Goal: Navigation & Orientation: Go to known website

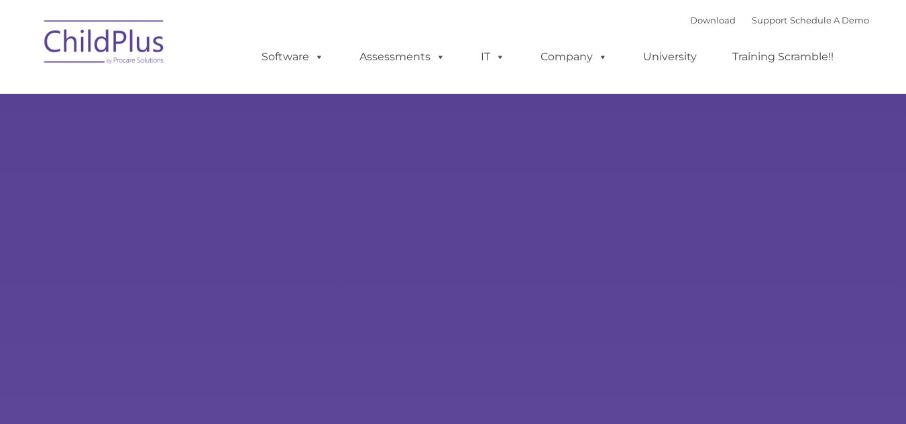
type input ""
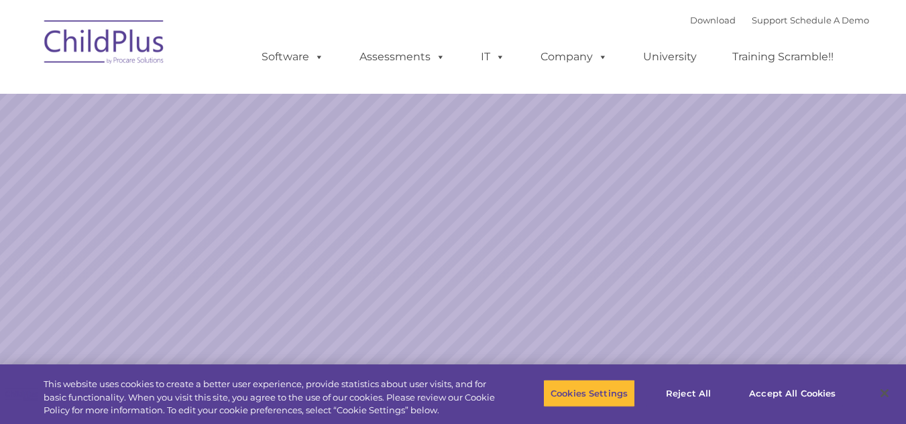
select select "MEDIUM"
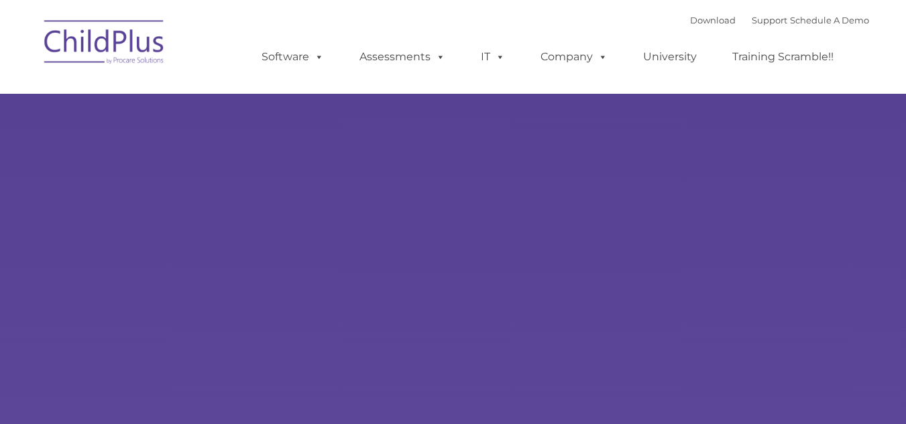
select select "MEDIUM"
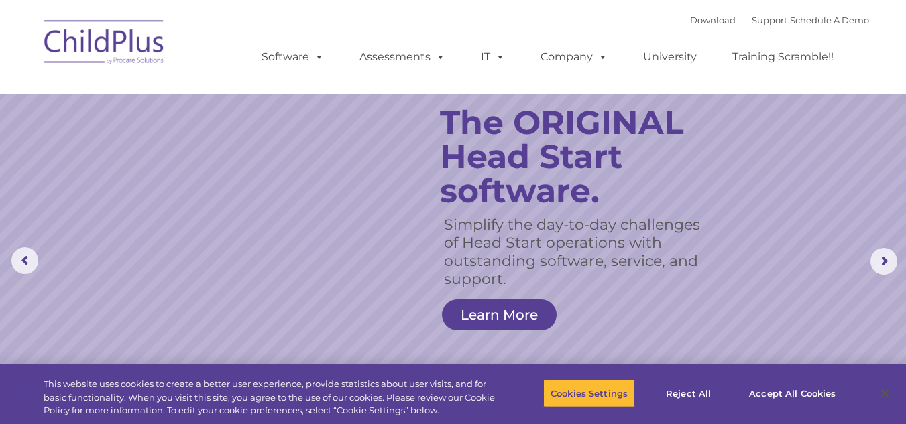
click at [166, 47] on img at bounding box center [105, 44] width 134 height 67
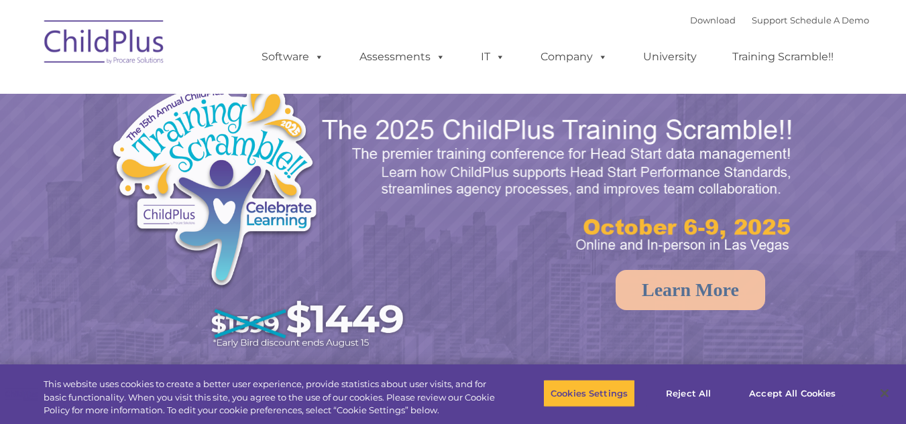
select select "MEDIUM"
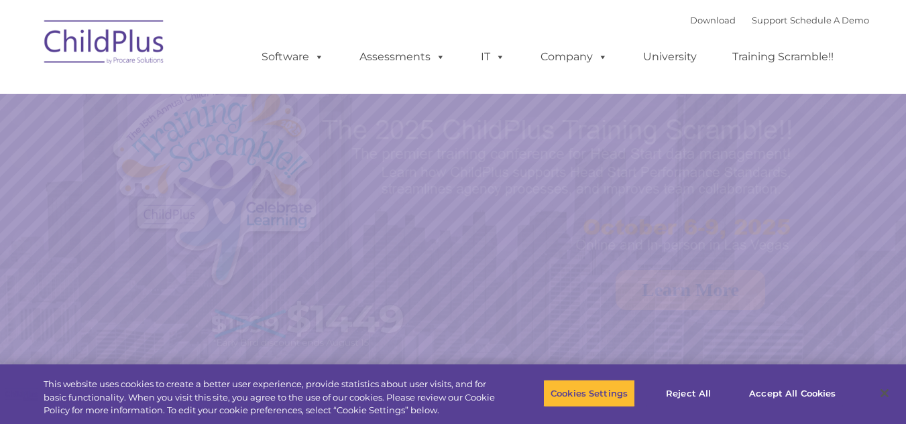
select select "MEDIUM"
